Goal: Task Accomplishment & Management: Manage account settings

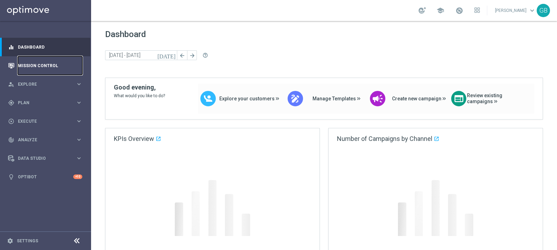
click at [42, 64] on link "Mission Control" at bounding box center [50, 65] width 64 height 19
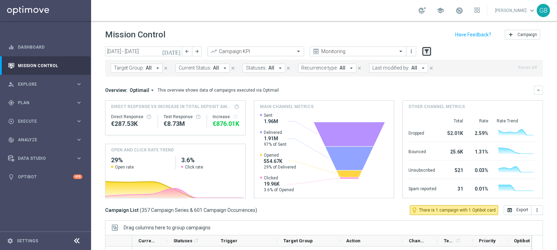
click at [426, 49] on icon "filter_alt" at bounding box center [426, 51] width 6 height 6
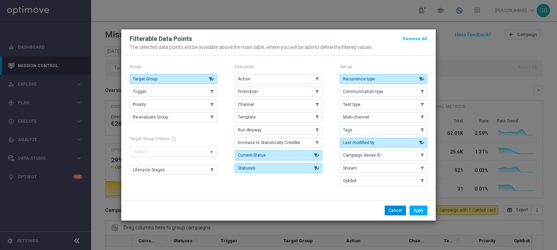
click at [396, 210] on button "Cancel" at bounding box center [394, 211] width 21 height 10
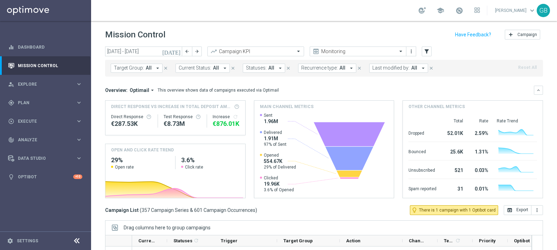
click at [146, 70] on span "All" at bounding box center [149, 68] width 6 height 6
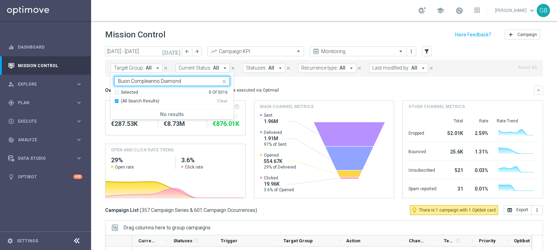
type input "Buon Compleanno Diamond"
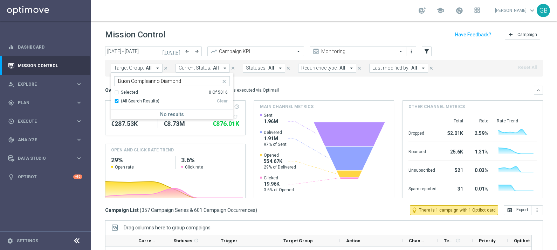
click at [177, 53] on icon "[DATE]" at bounding box center [171, 51] width 19 height 6
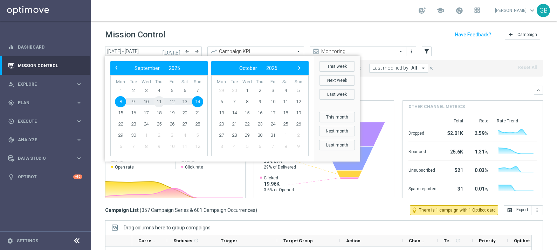
click at [158, 101] on span "11" at bounding box center [158, 101] width 11 height 11
type input "[DATE] - [DATE]"
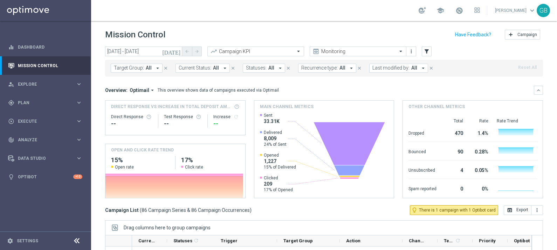
click at [146, 69] on span "All" at bounding box center [149, 68] width 6 height 6
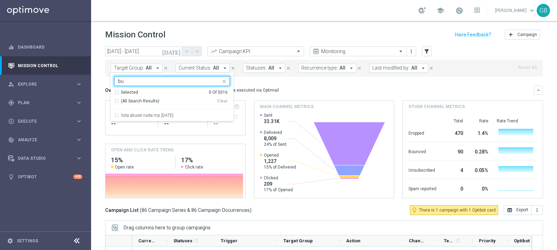
type input "b"
type input "B"
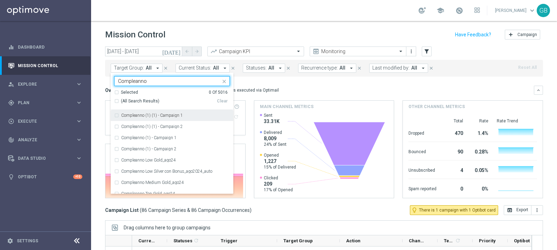
type input "Compleanno"
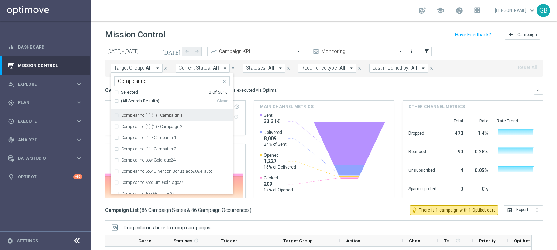
click at [224, 77] on button "close" at bounding box center [224, 80] width 6 height 6
click at [266, 82] on mini-dashboard "Overview: Optimail arrow_drop_down This overview shows data of campaigns execut…" at bounding box center [324, 141] width 438 height 129
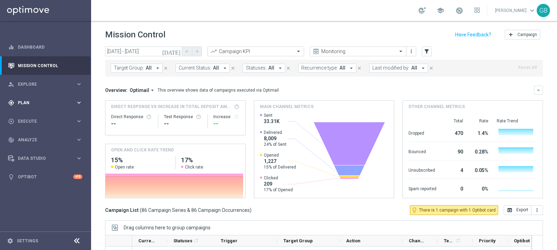
click at [51, 103] on span "Plan" at bounding box center [47, 103] width 58 height 4
click at [41, 114] on div "Target Groups" at bounding box center [54, 117] width 72 height 11
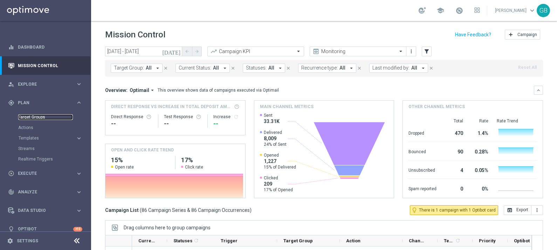
click at [40, 114] on link "Target Groups" at bounding box center [45, 117] width 55 height 6
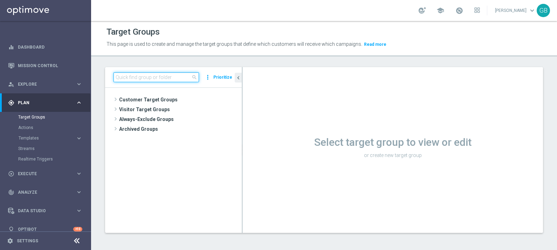
click at [137, 75] on input at bounding box center [155, 77] width 85 height 10
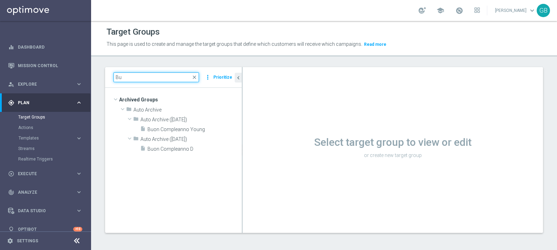
type input "B"
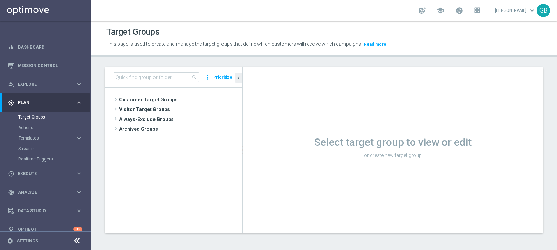
click at [125, 60] on div "Target Groups This page is used to create and manage the target groups that def…" at bounding box center [324, 135] width 466 height 229
click at [140, 76] on input at bounding box center [155, 77] width 85 height 10
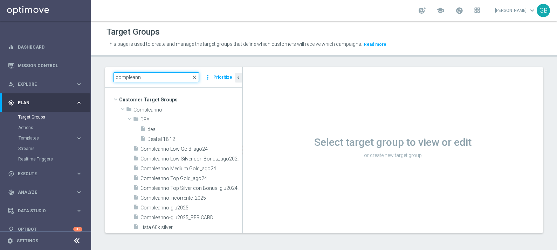
type input "compleann"
click at [194, 76] on span "close" at bounding box center [194, 78] width 6 height 6
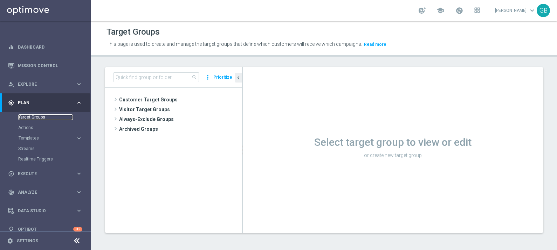
click at [46, 119] on link "Target Groups" at bounding box center [45, 117] width 55 height 6
